Goal: Communication & Community: Answer question/provide support

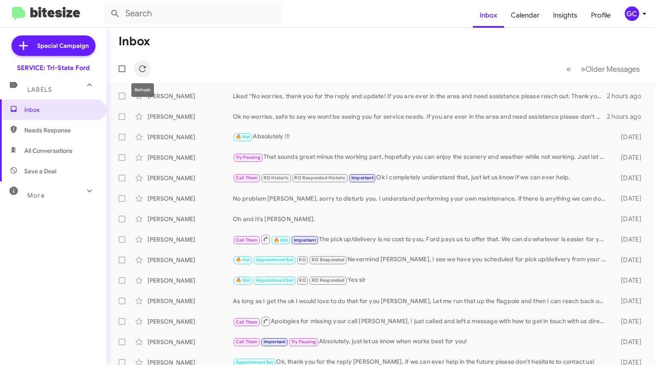
click at [139, 67] on icon at bounding box center [142, 69] width 10 height 10
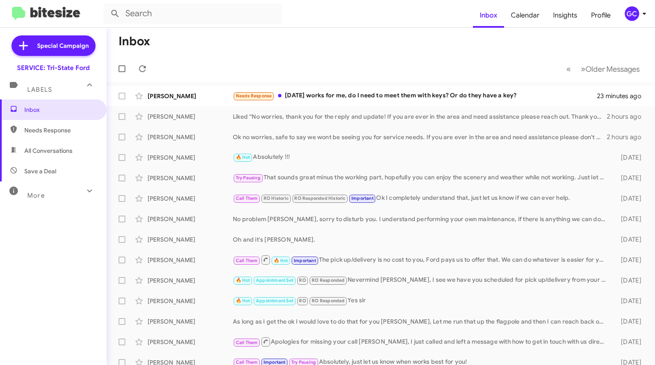
click at [326, 97] on div "Needs Response [DATE] works for me, do I need to meet them with keys? Or do the…" at bounding box center [415, 96] width 364 height 10
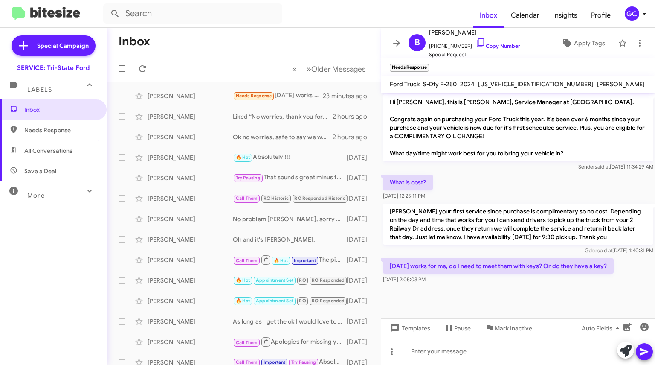
click at [476, 46] on link "Copy Number" at bounding box center [497, 46] width 45 height 6
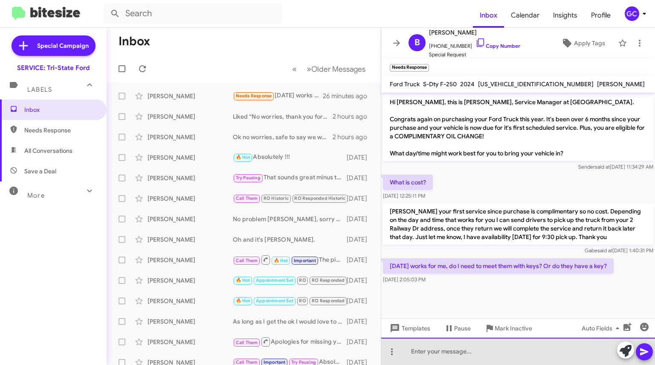
click at [458, 345] on div at bounding box center [518, 350] width 274 height 27
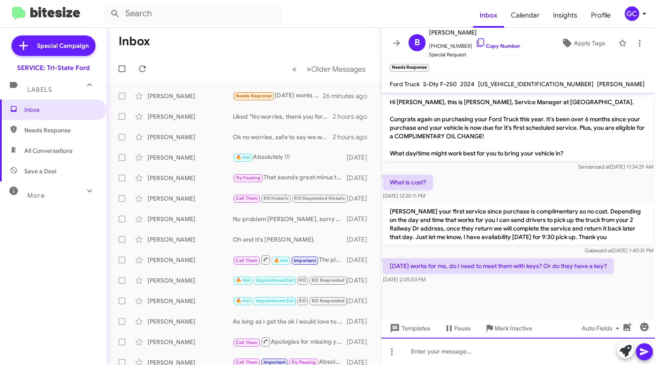
click at [458, 348] on div at bounding box center [518, 350] width 274 height 27
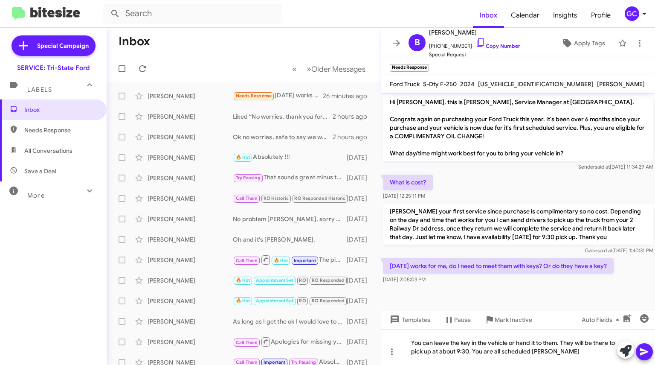
click at [643, 356] on icon at bounding box center [644, 351] width 10 height 10
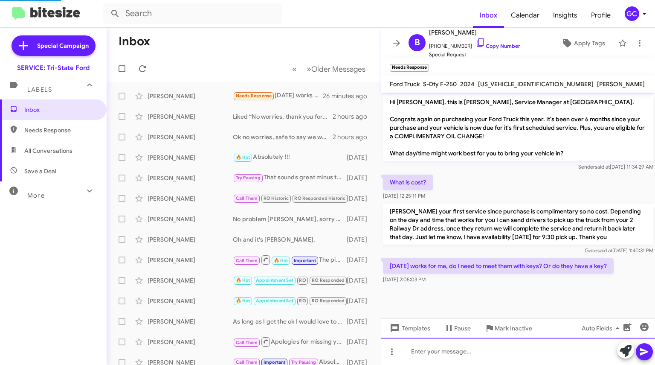
scroll to position [15, 0]
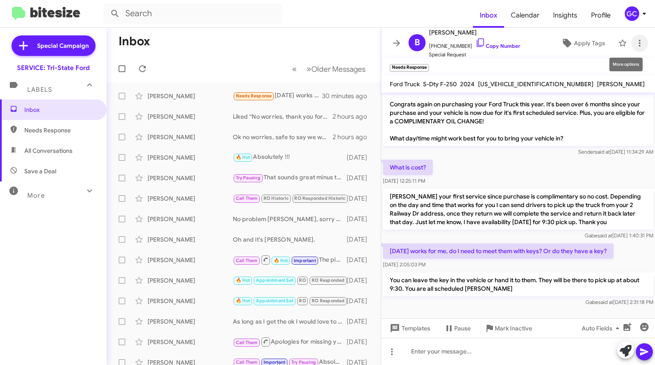
click at [637, 42] on icon at bounding box center [639, 43] width 10 height 10
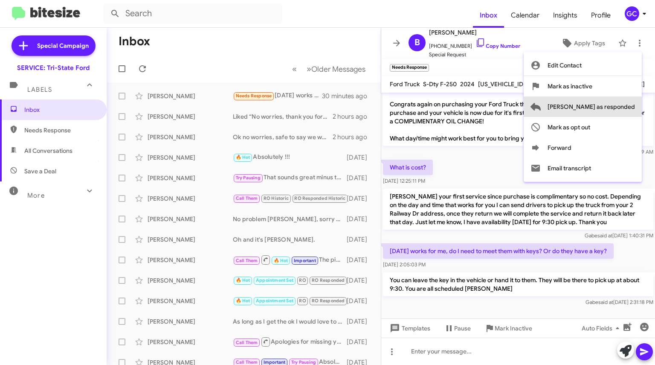
click at [617, 107] on span "[PERSON_NAME] as responded" at bounding box center [590, 106] width 87 height 20
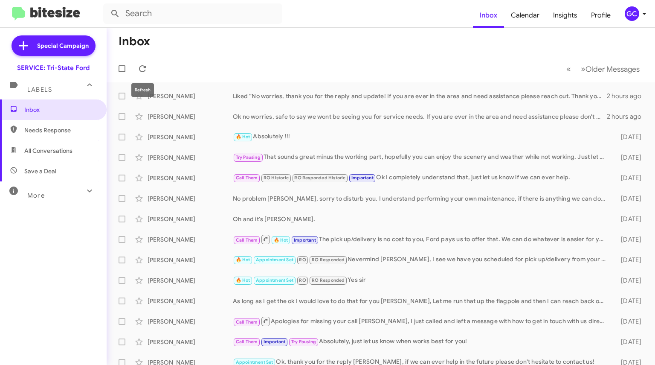
click at [144, 64] on icon at bounding box center [142, 69] width 10 height 10
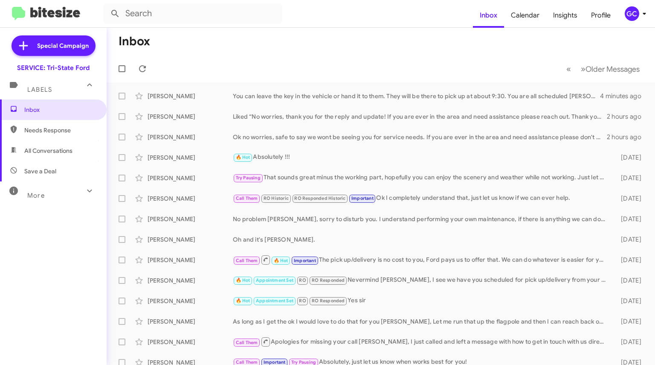
click at [348, 96] on div "You can leave the key in the vehicle or hand it to them. They will be there to …" at bounding box center [416, 96] width 367 height 9
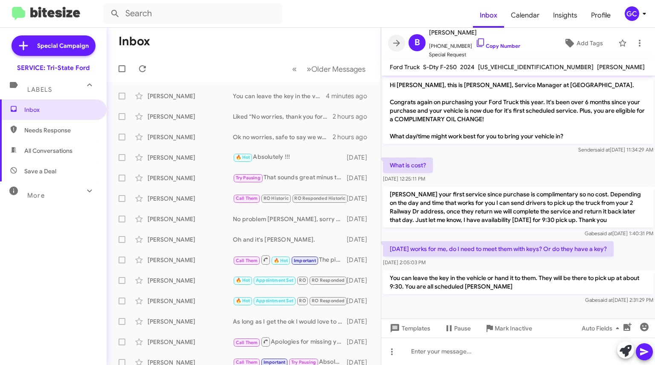
click at [395, 47] on icon at bounding box center [396, 43] width 10 height 10
